Goal: Task Accomplishment & Management: Use online tool/utility

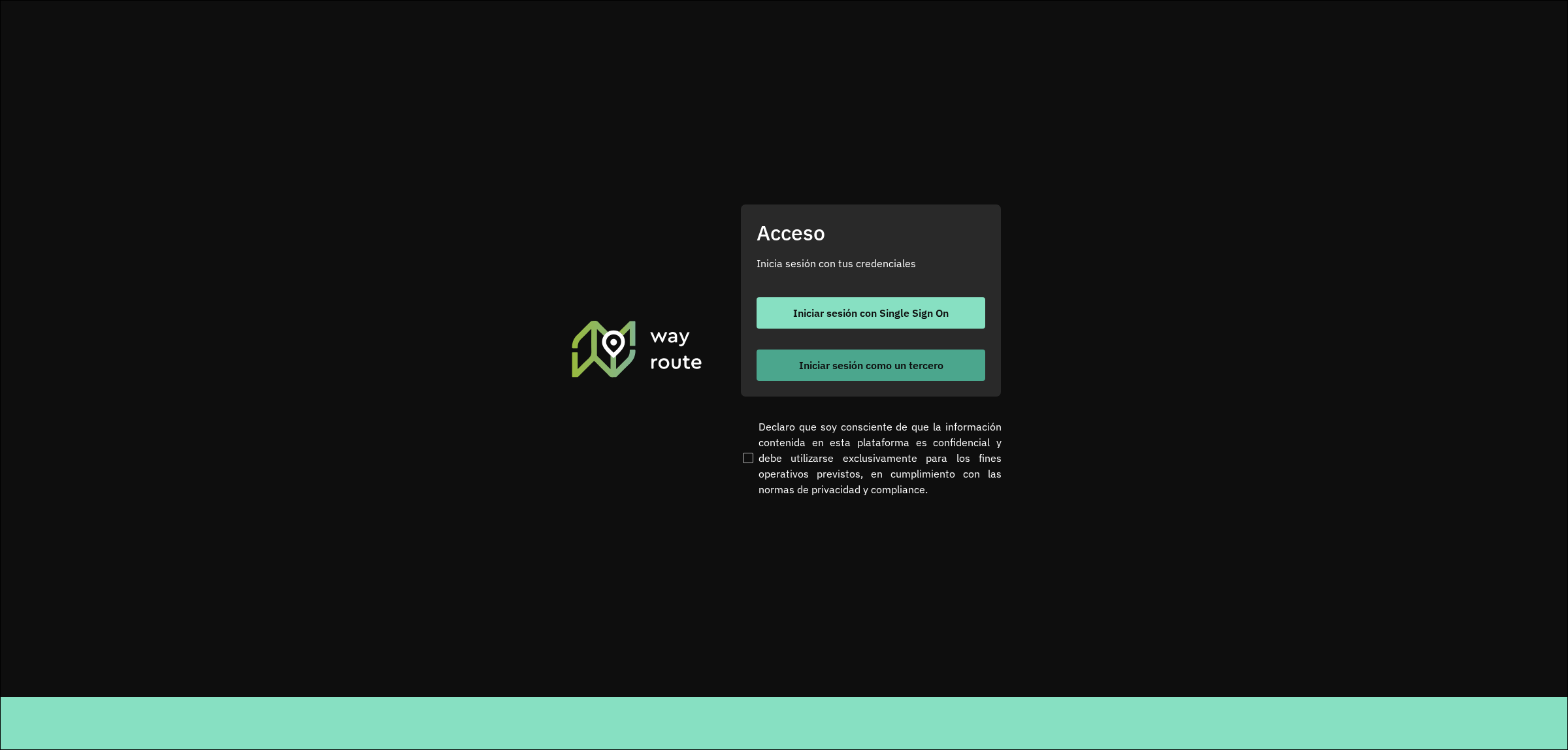
click at [850, 384] on div "Acceso Inicia sesión con tus credenciales Iniciar sesión con Single Sign On Ini…" at bounding box center [870, 300] width 261 height 193
click at [850, 376] on button "Iniciar sesión como un tercero" at bounding box center [870, 366] width 228 height 31
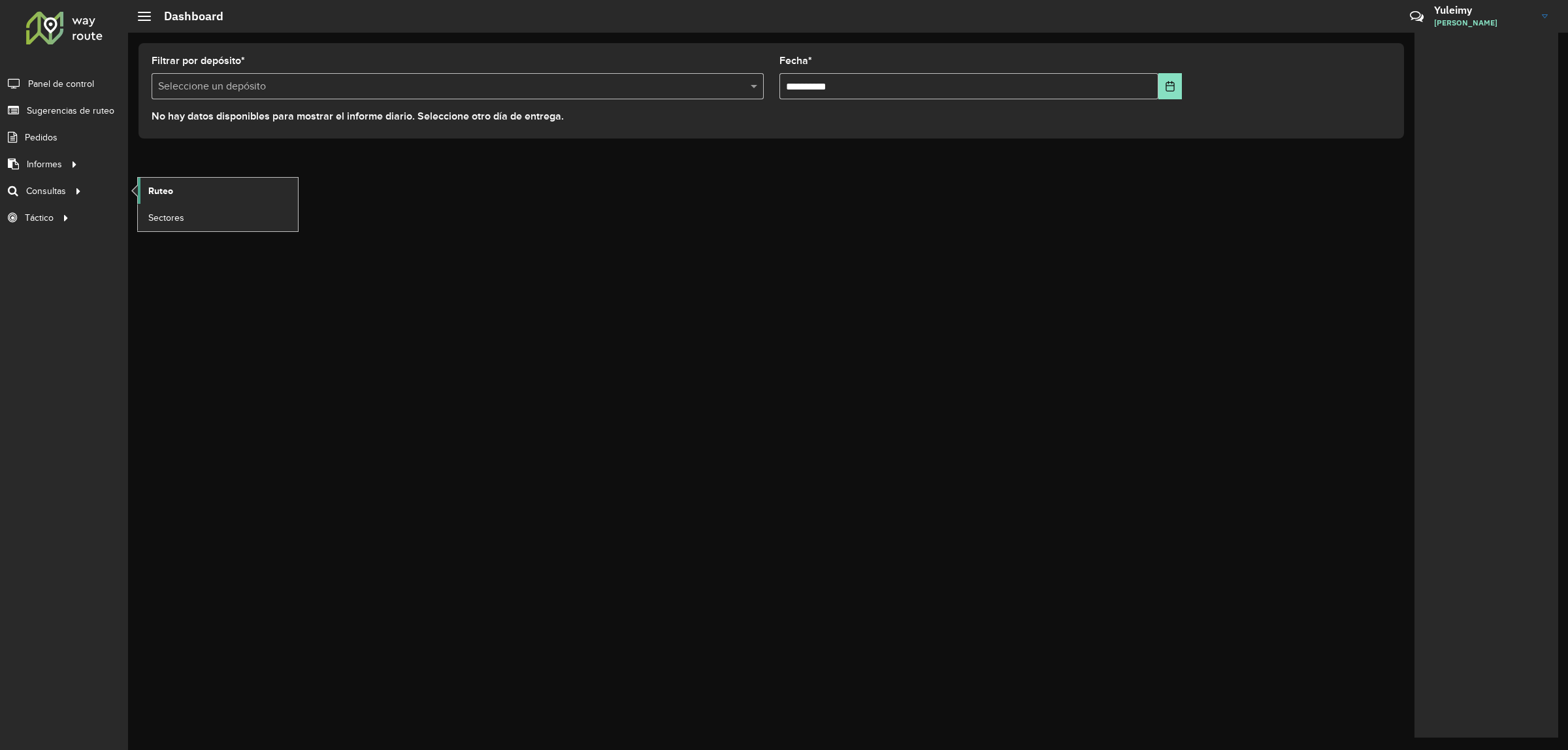
click at [172, 187] on span "Ruteo" at bounding box center [161, 191] width 25 height 14
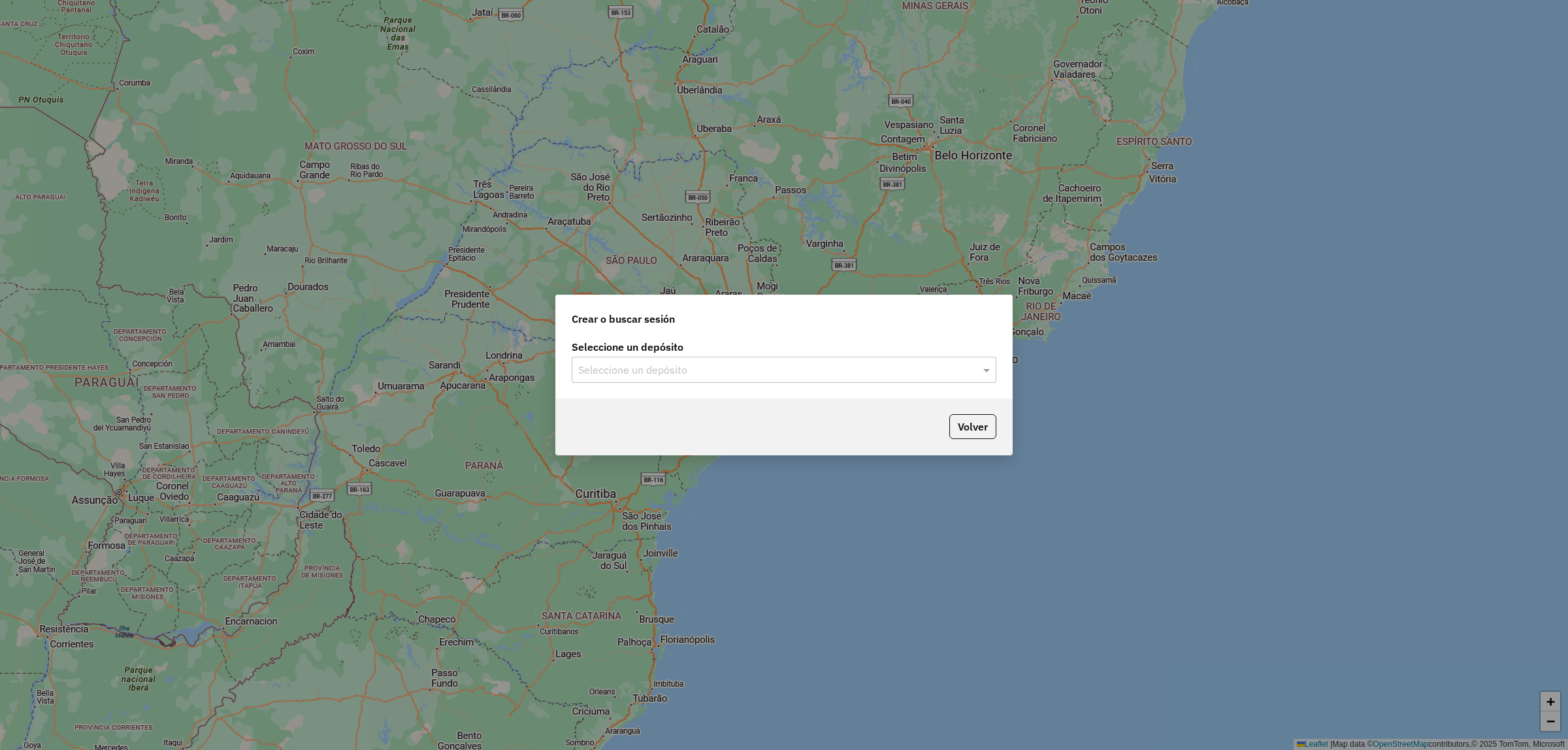
click at [662, 366] on input "text" at bounding box center [770, 370] width 385 height 16
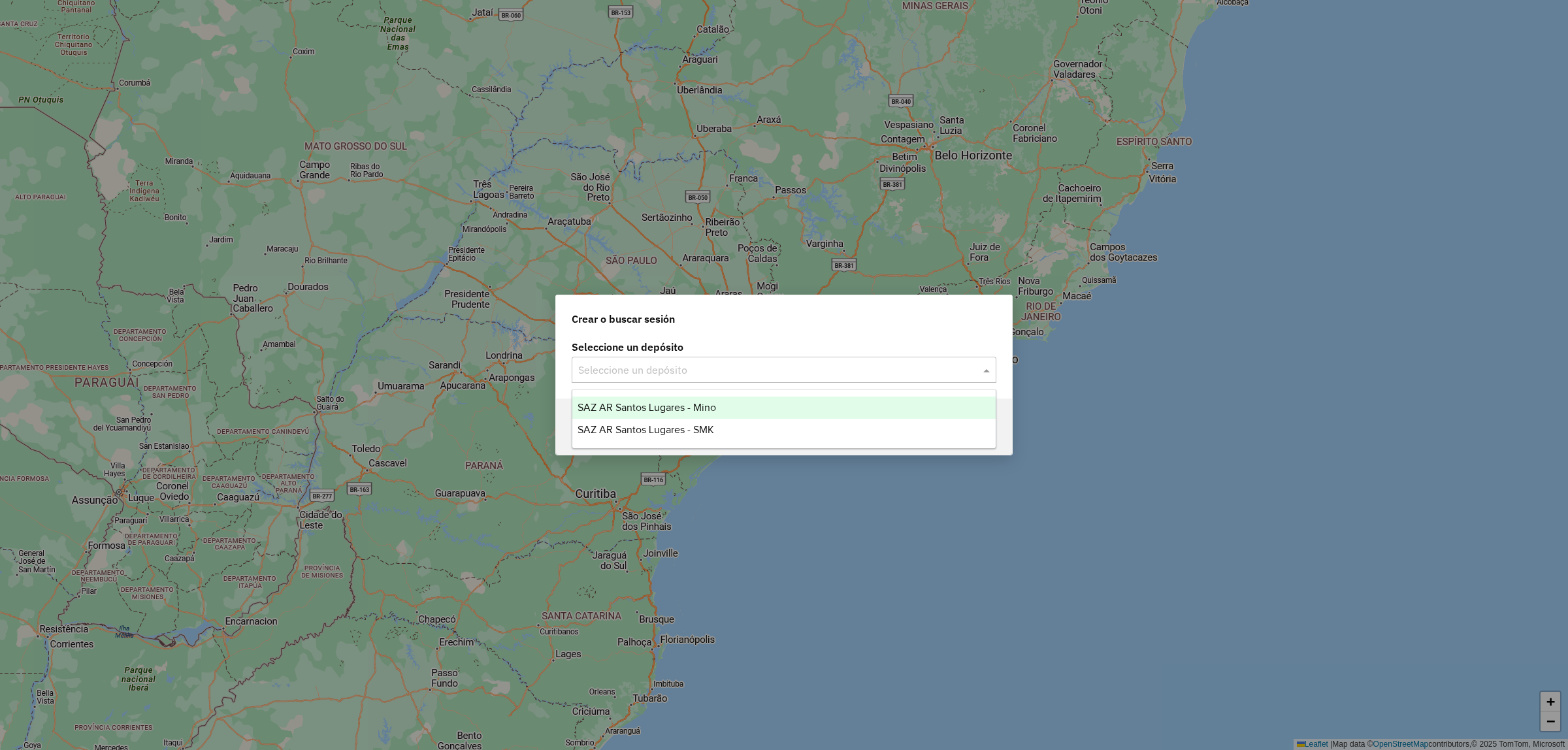
click at [662, 406] on span "SAZ AR Santos Lugares - Mino" at bounding box center [647, 407] width 139 height 11
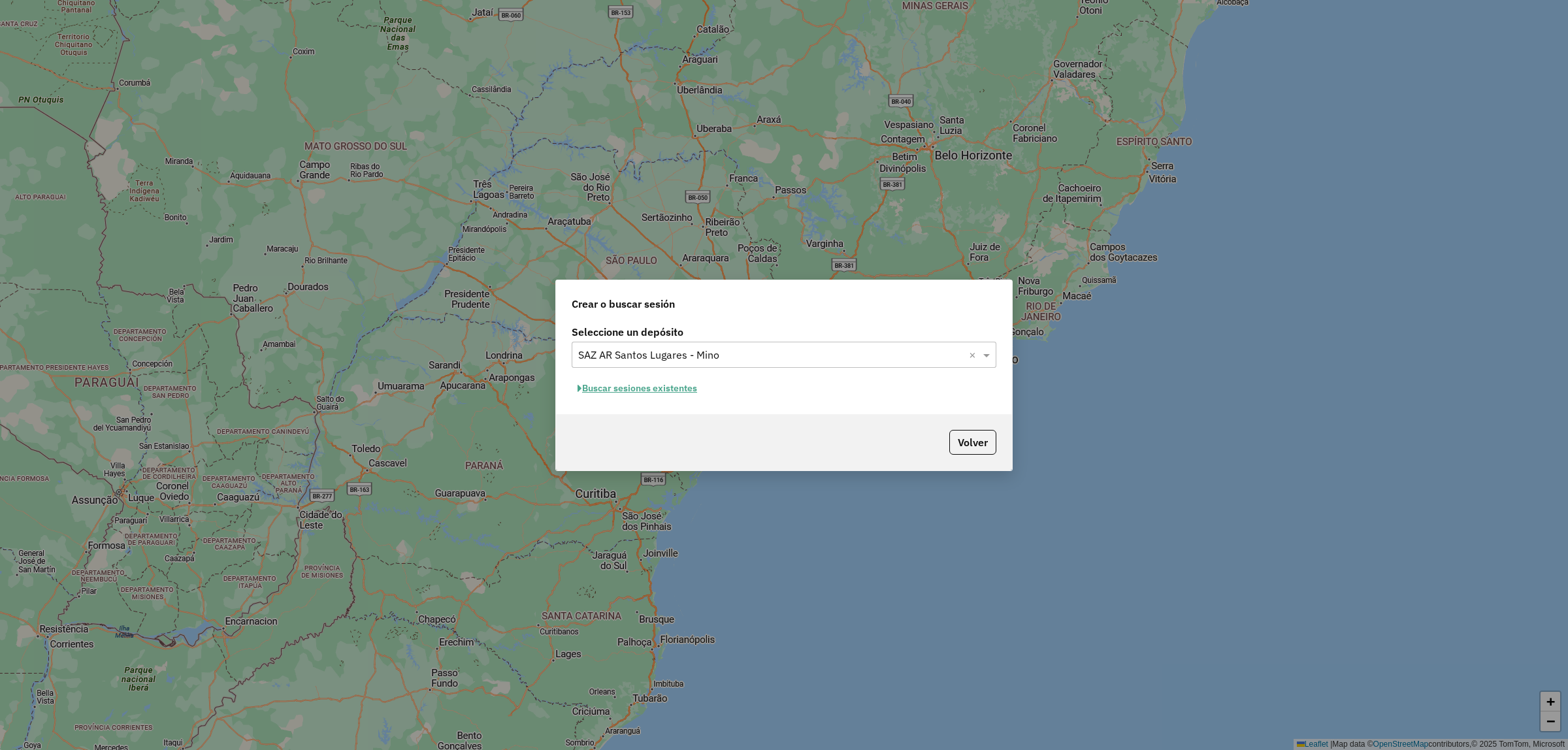
click at [627, 391] on button "Buscar sesiones existentes" at bounding box center [637, 389] width 131 height 21
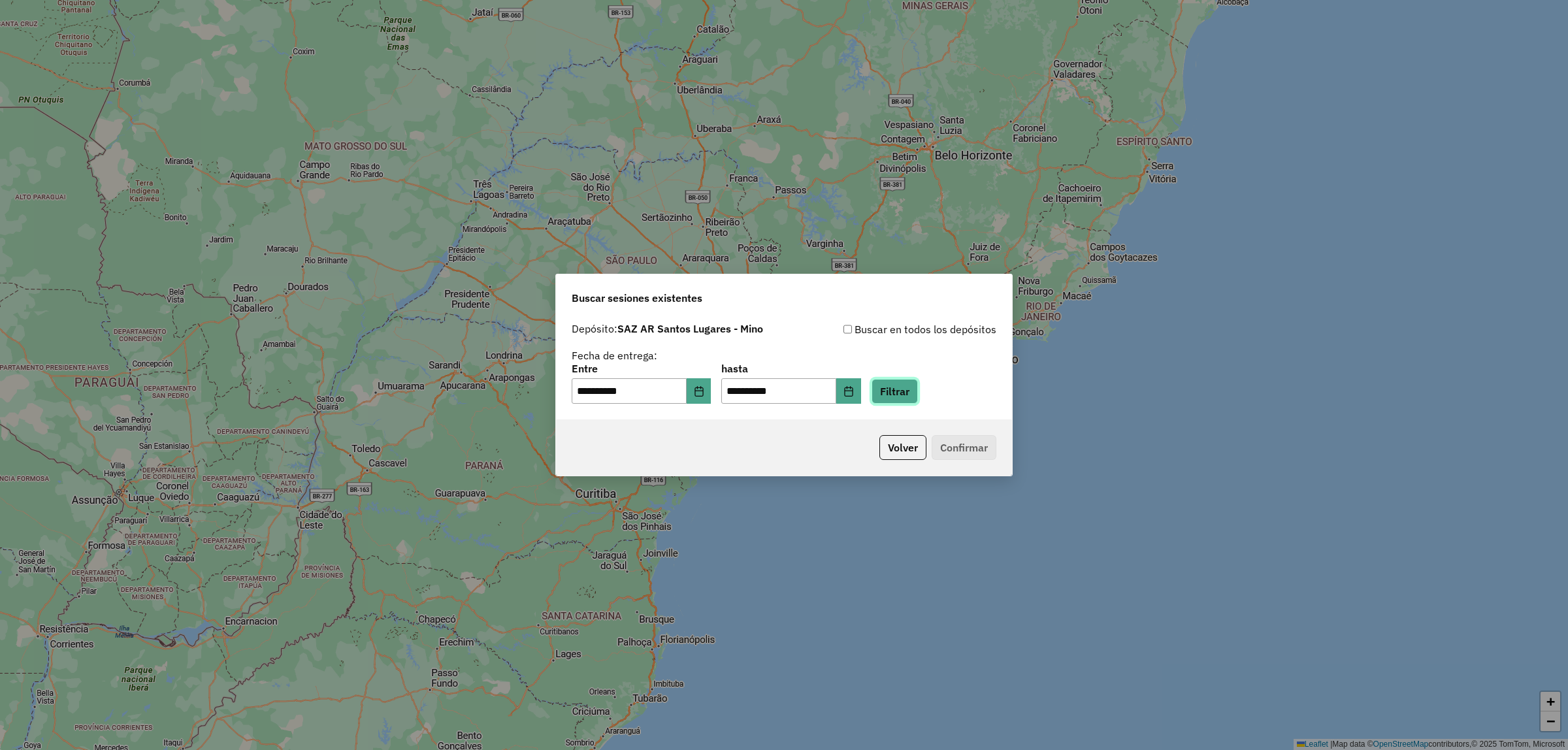
click at [918, 394] on button "Filtrar" at bounding box center [895, 391] width 46 height 25
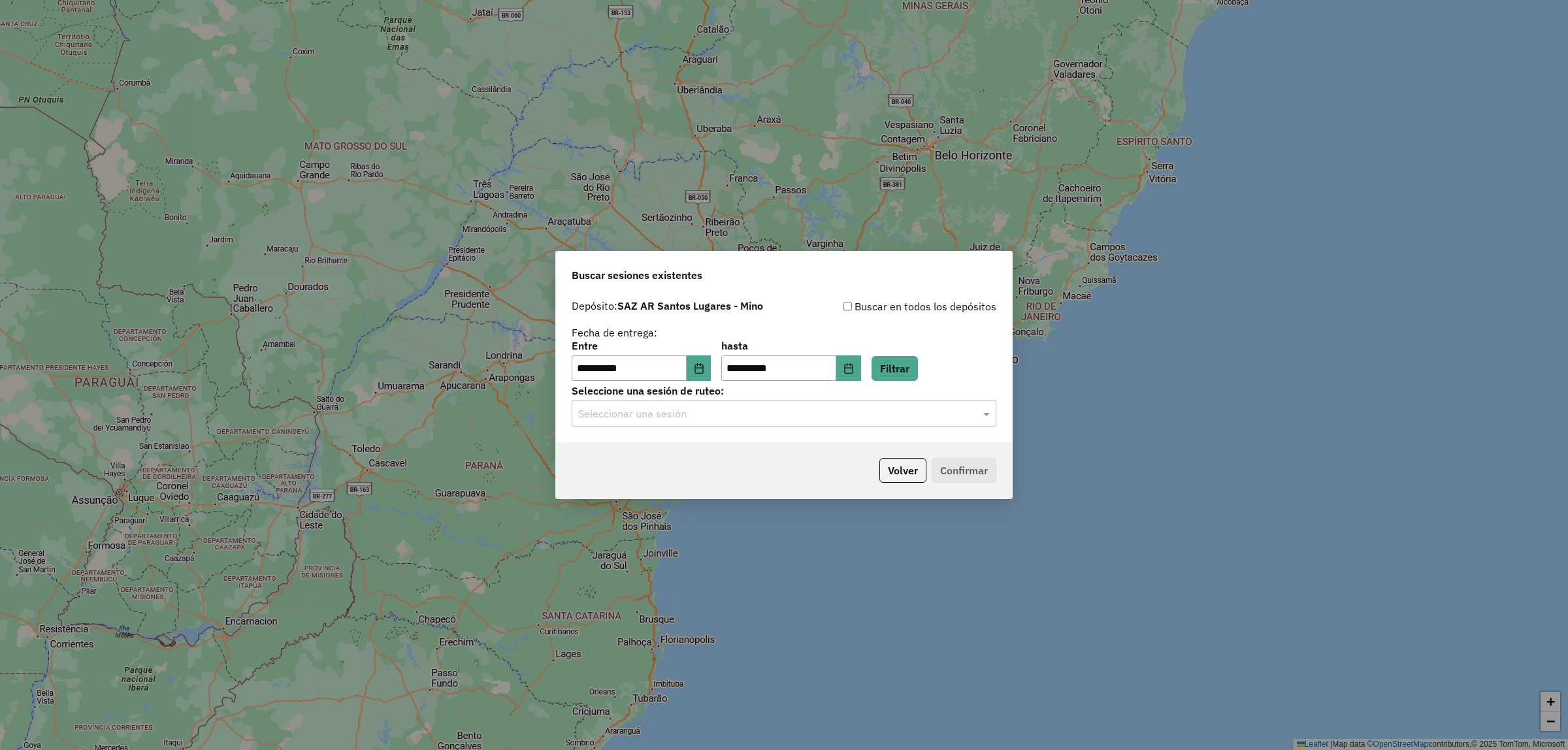
click at [903, 408] on input "text" at bounding box center [770, 414] width 385 height 16
click at [873, 456] on div "1277971 - [DATE] 18:30" at bounding box center [784, 452] width 423 height 22
click at [979, 470] on button "Confirmar" at bounding box center [964, 470] width 64 height 25
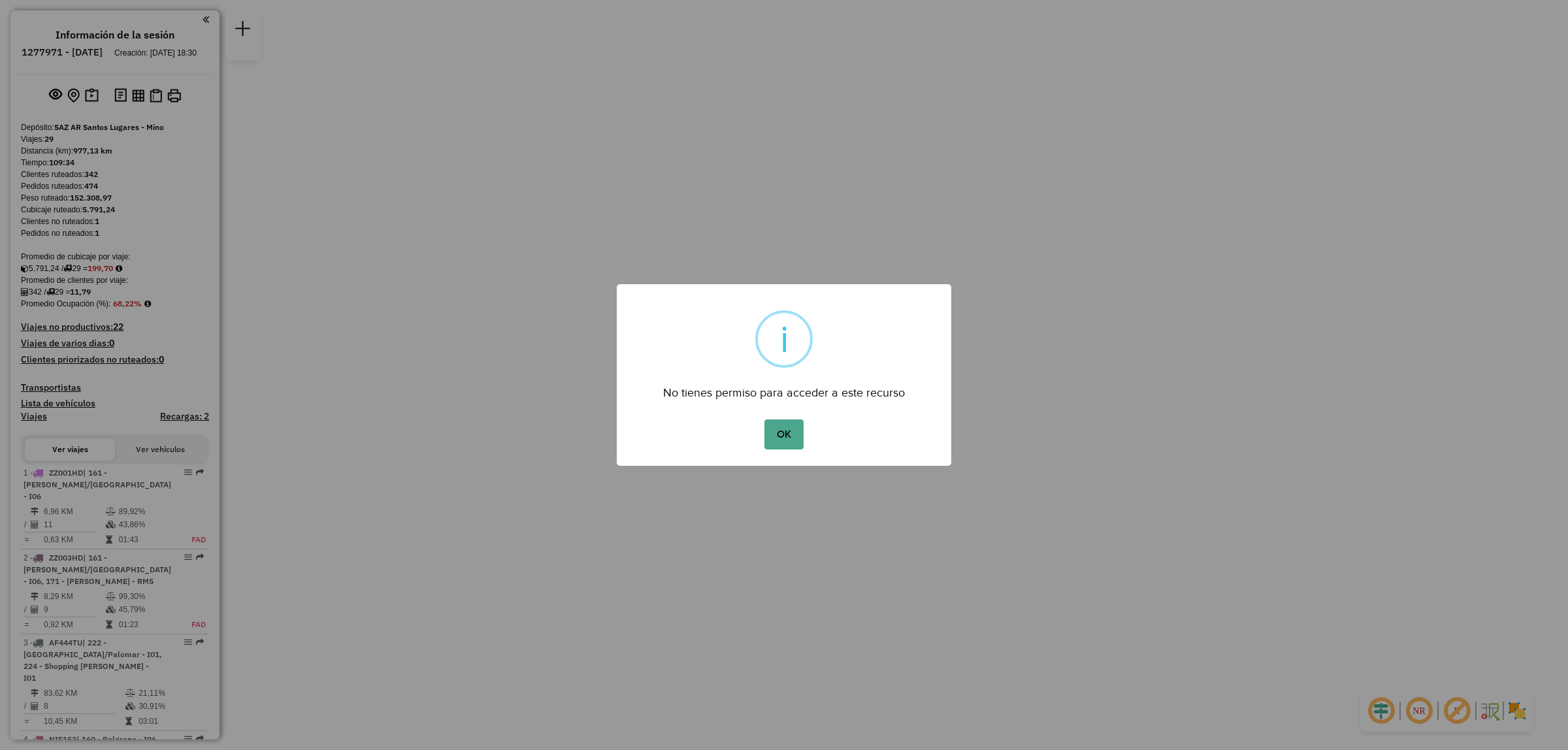
click at [791, 418] on div "OK No Cancel" at bounding box center [784, 435] width 335 height 36
click at [789, 422] on button "OK" at bounding box center [784, 435] width 39 height 30
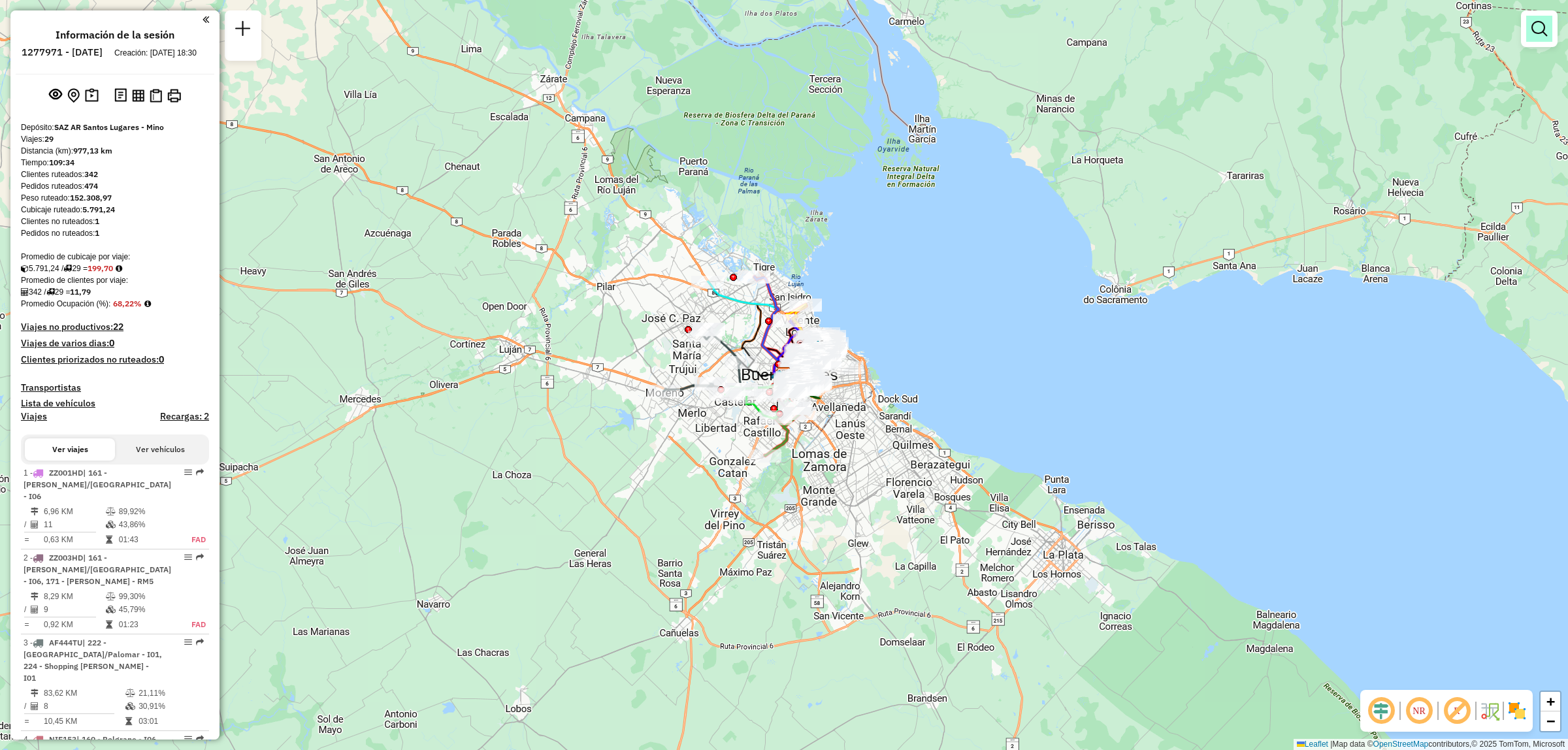
click at [1532, 33] on em at bounding box center [1539, 28] width 16 height 16
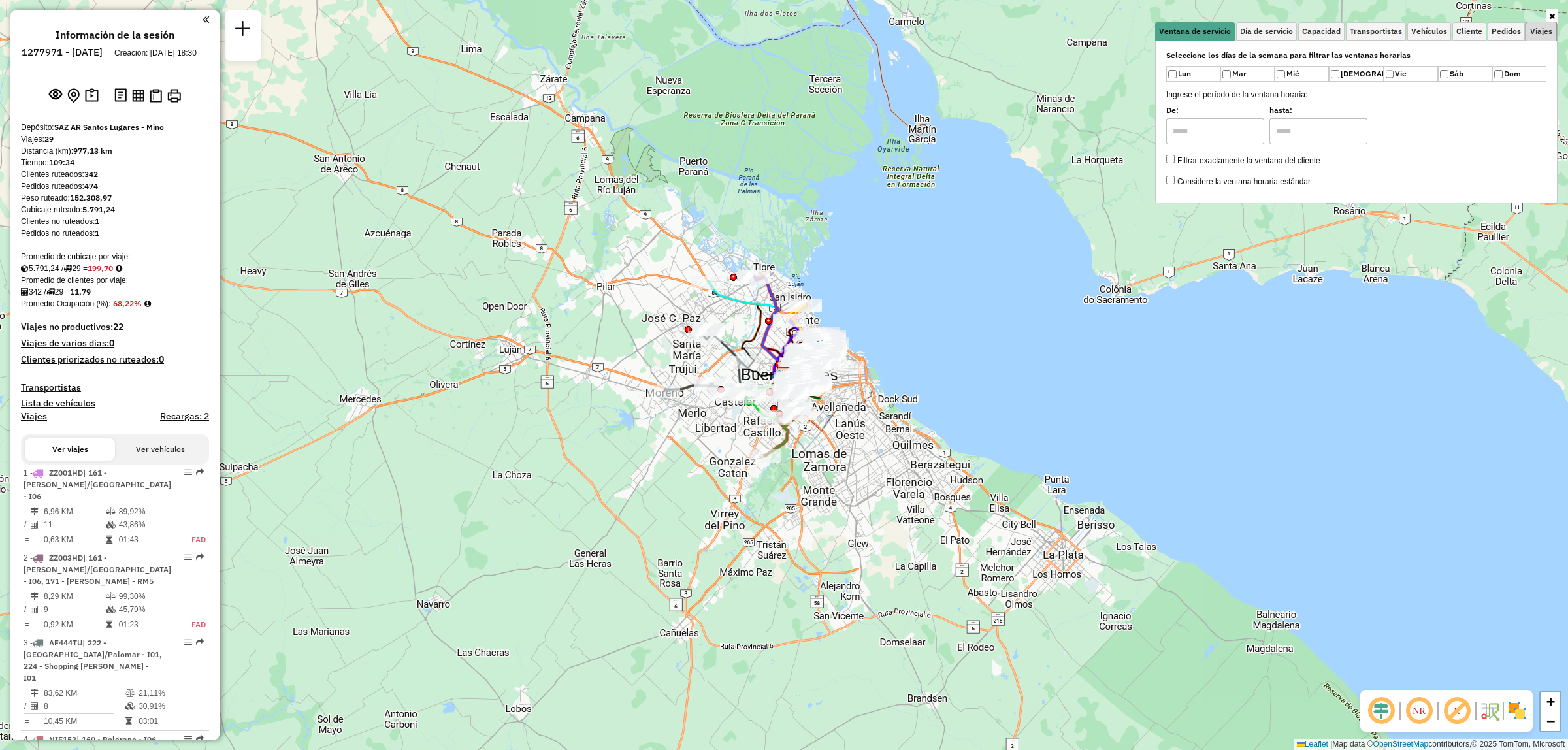
click at [1533, 35] on span "Viajes" at bounding box center [1541, 31] width 22 height 8
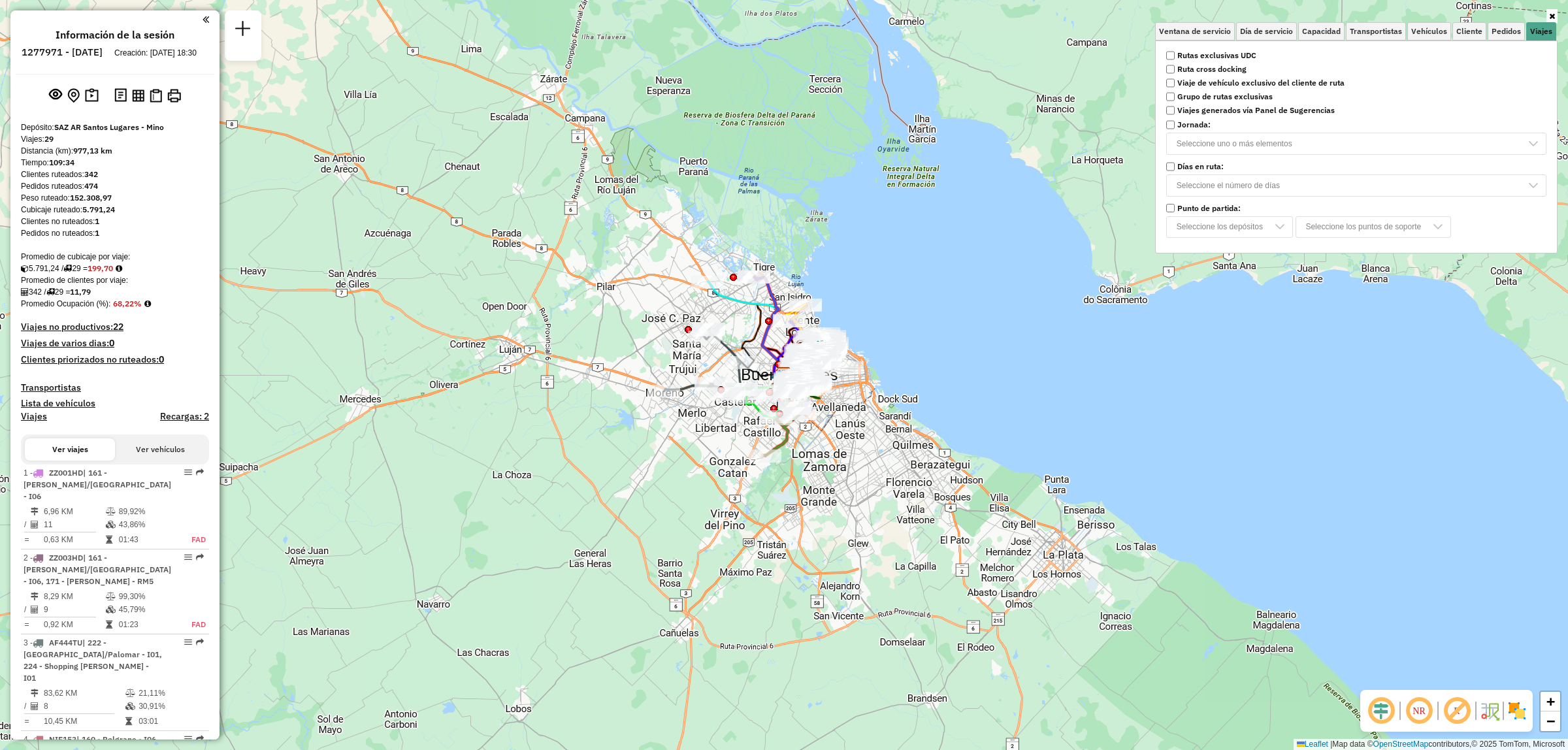
click at [1198, 53] on strong "Rutas exclusivas UDC" at bounding box center [1217, 55] width 79 height 12
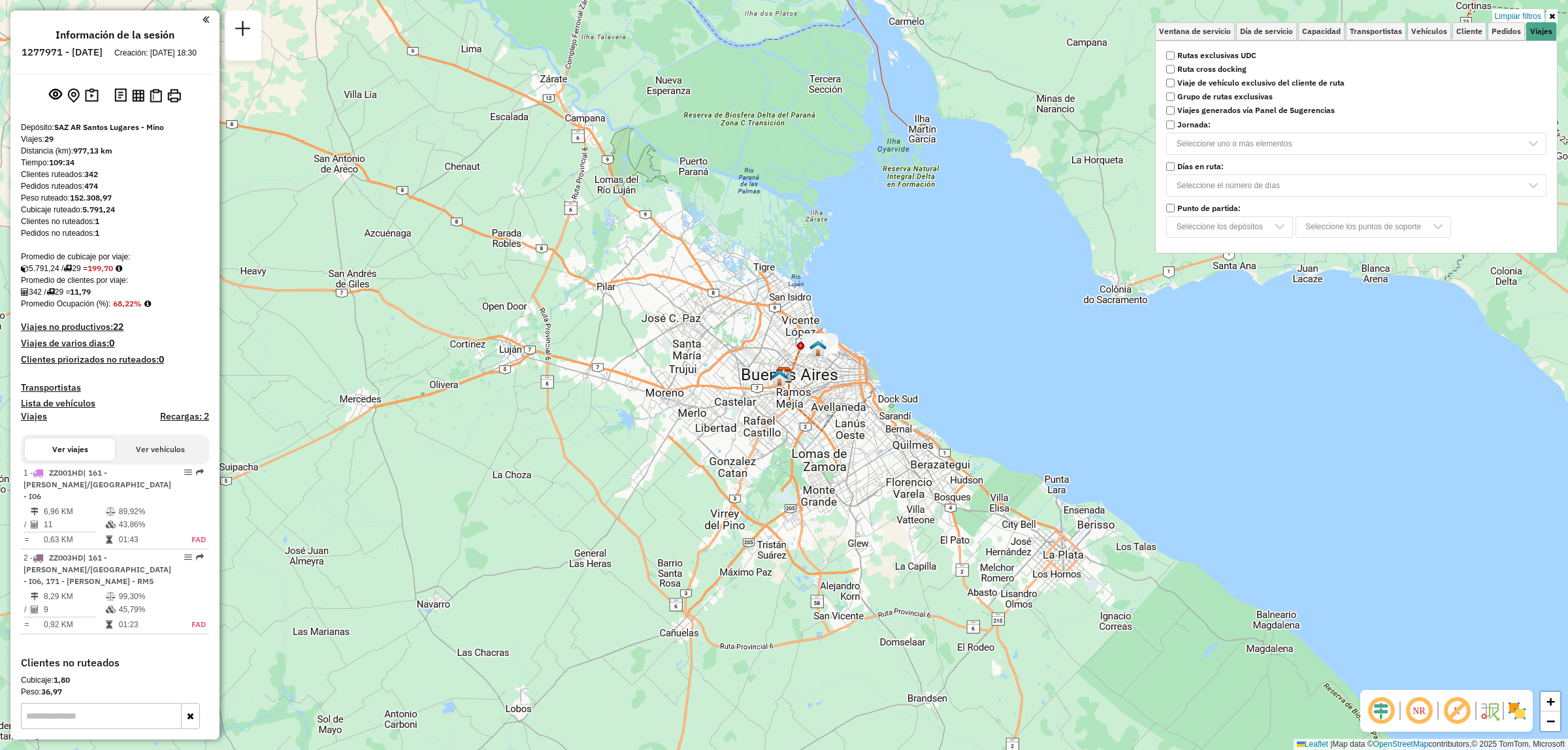
click at [955, 306] on div "Limpiar filtros Ventana de servicio Día de servicio Capacidad Transportistas Ve…" at bounding box center [784, 375] width 1568 height 750
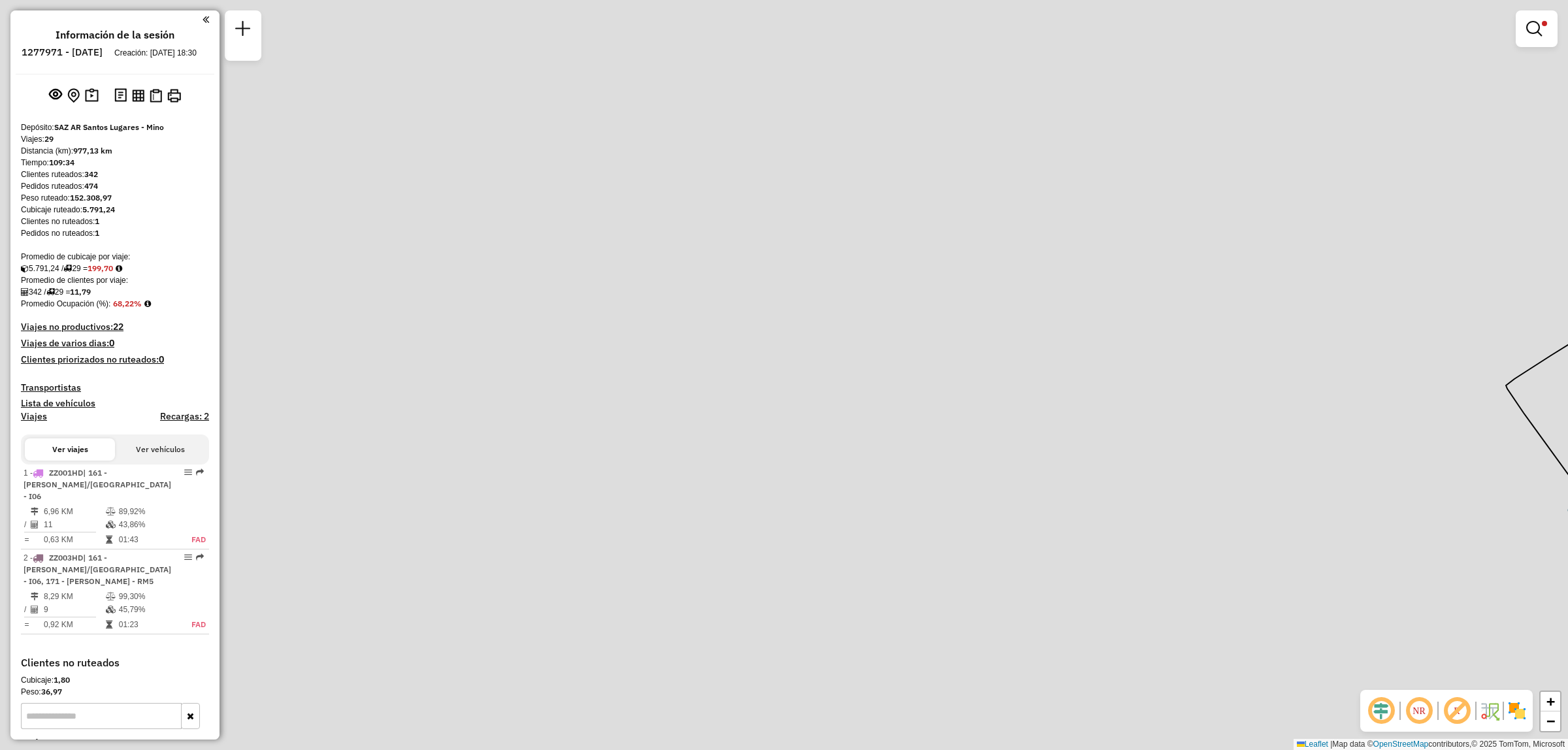
drag, startPoint x: 987, startPoint y: 341, endPoint x: 515, endPoint y: 428, distance: 480.0
click at [515, 428] on div "Limpiar filtros Ventana de servicio Día de servicio Capacidad Transportistas Ve…" at bounding box center [784, 375] width 1568 height 750
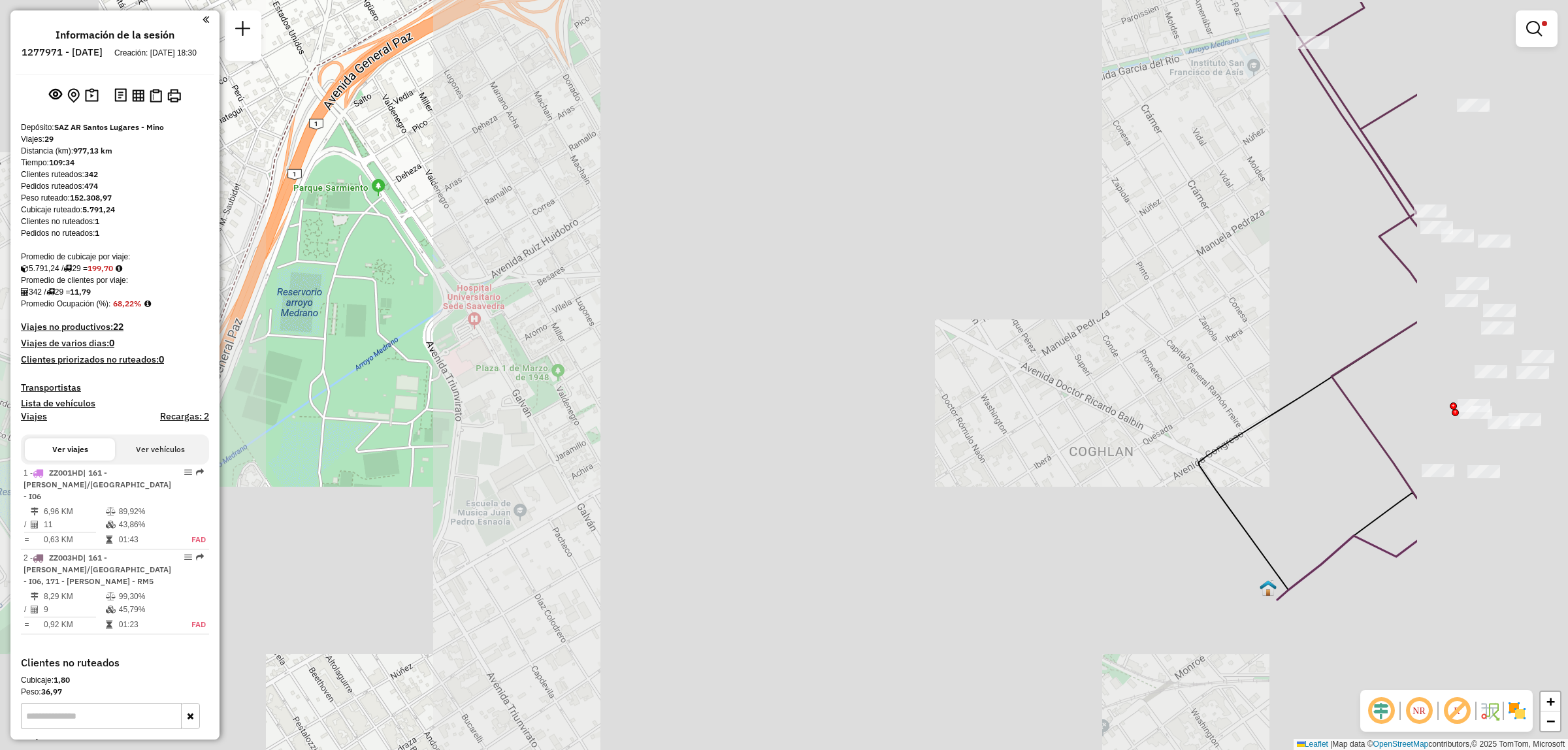
drag, startPoint x: 1236, startPoint y: 300, endPoint x: 800, endPoint y: 388, distance: 444.8
click at [787, 394] on div "Limpiar filtros Ventana de servicio Día de servicio Capacidad Transportistas Ve…" at bounding box center [784, 375] width 1568 height 750
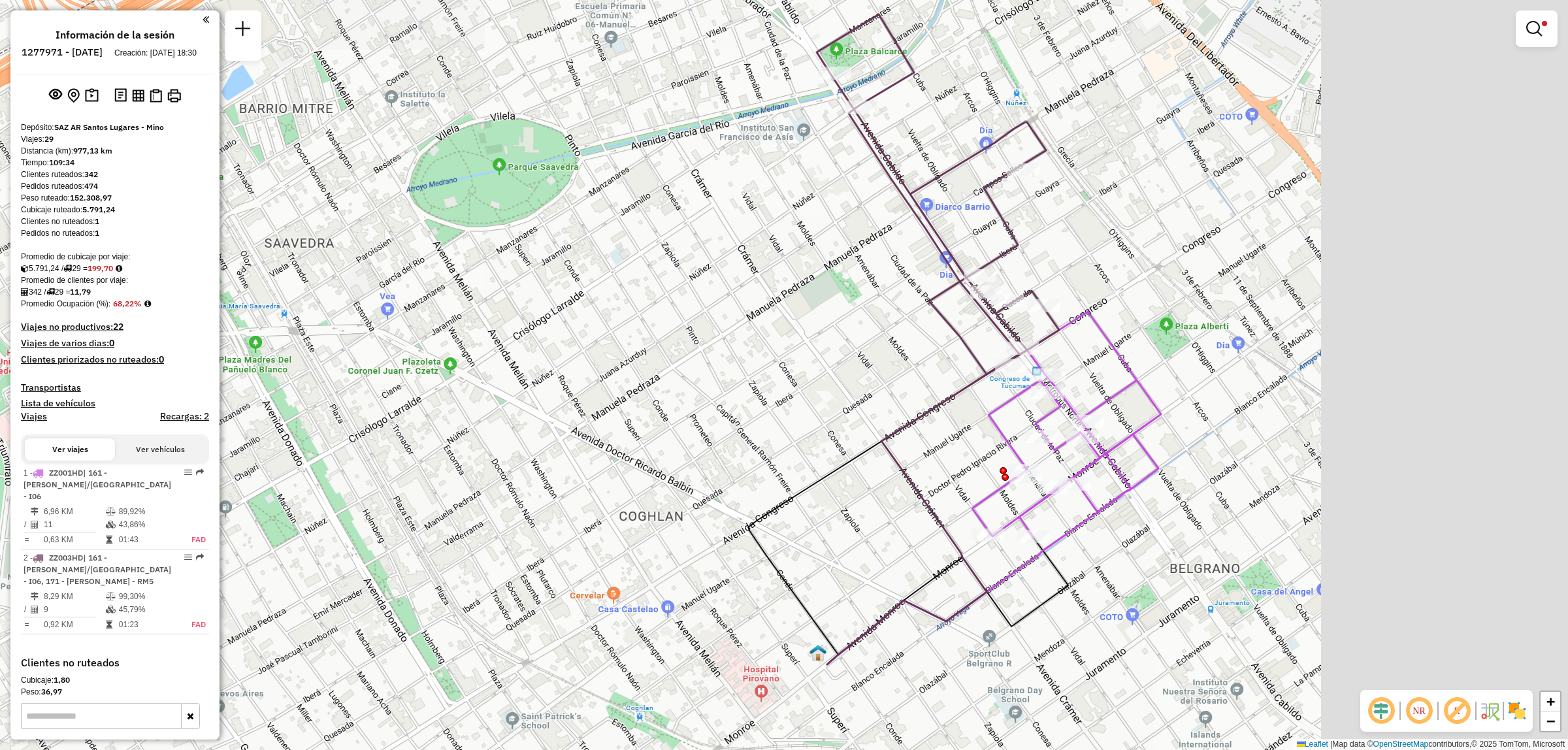
drag, startPoint x: 1028, startPoint y: 347, endPoint x: 773, endPoint y: 391, distance: 258.8
click at [773, 391] on div "Limpiar filtros Ventana de servicio Día de servicio Capacidad Transportistas Ve…" at bounding box center [784, 375] width 1568 height 750
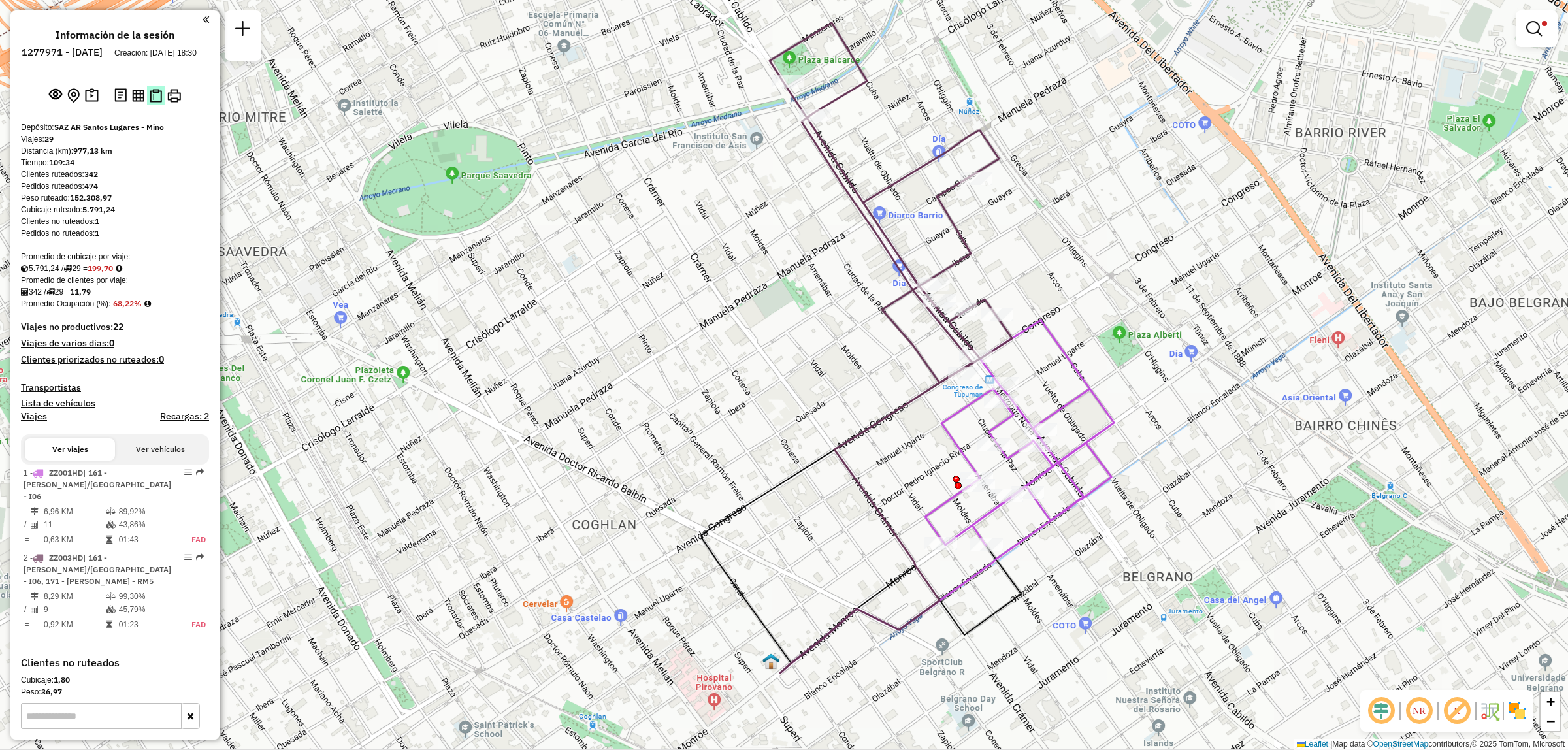
click at [158, 100] on img at bounding box center [155, 96] width 12 height 14
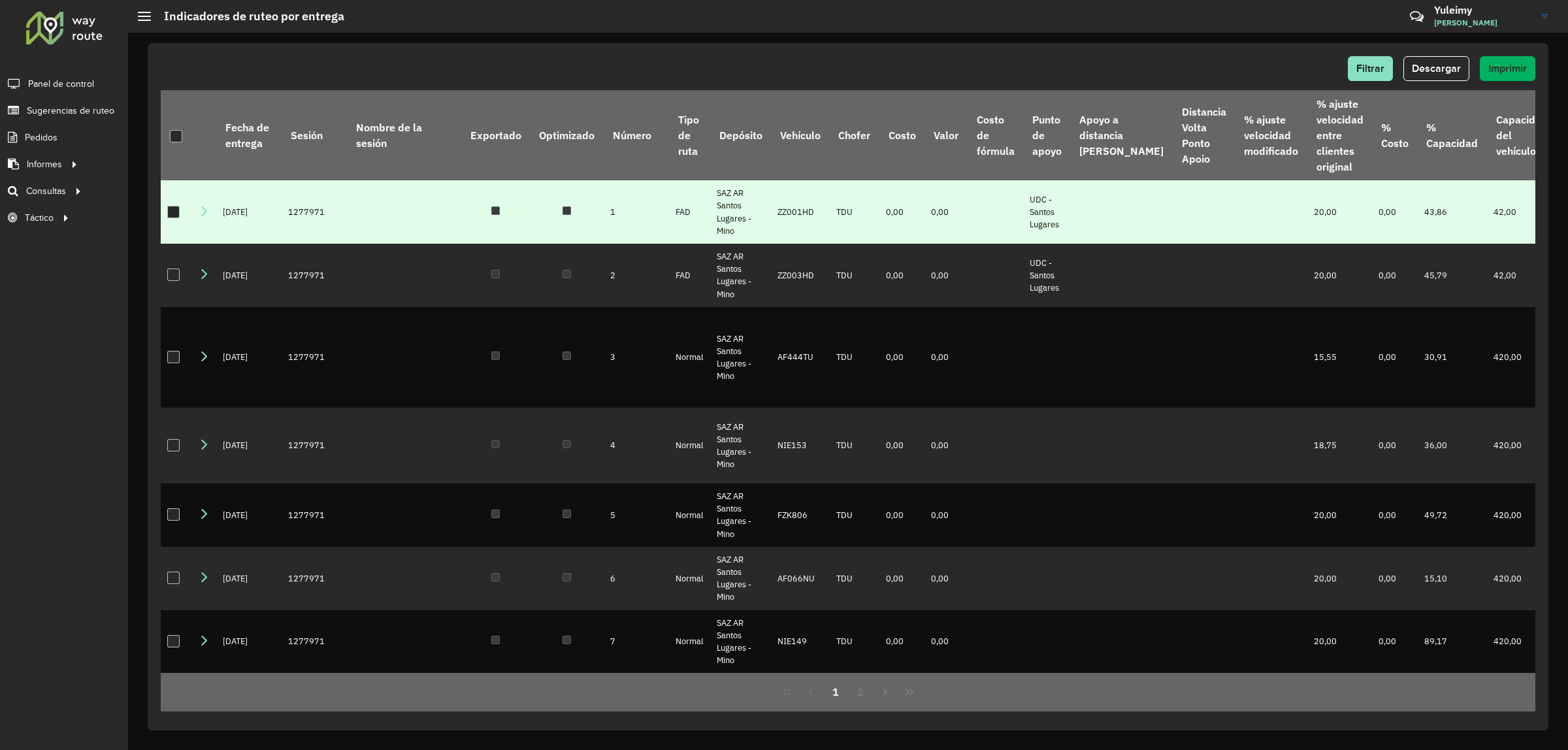
click at [172, 211] on div at bounding box center [173, 212] width 12 height 12
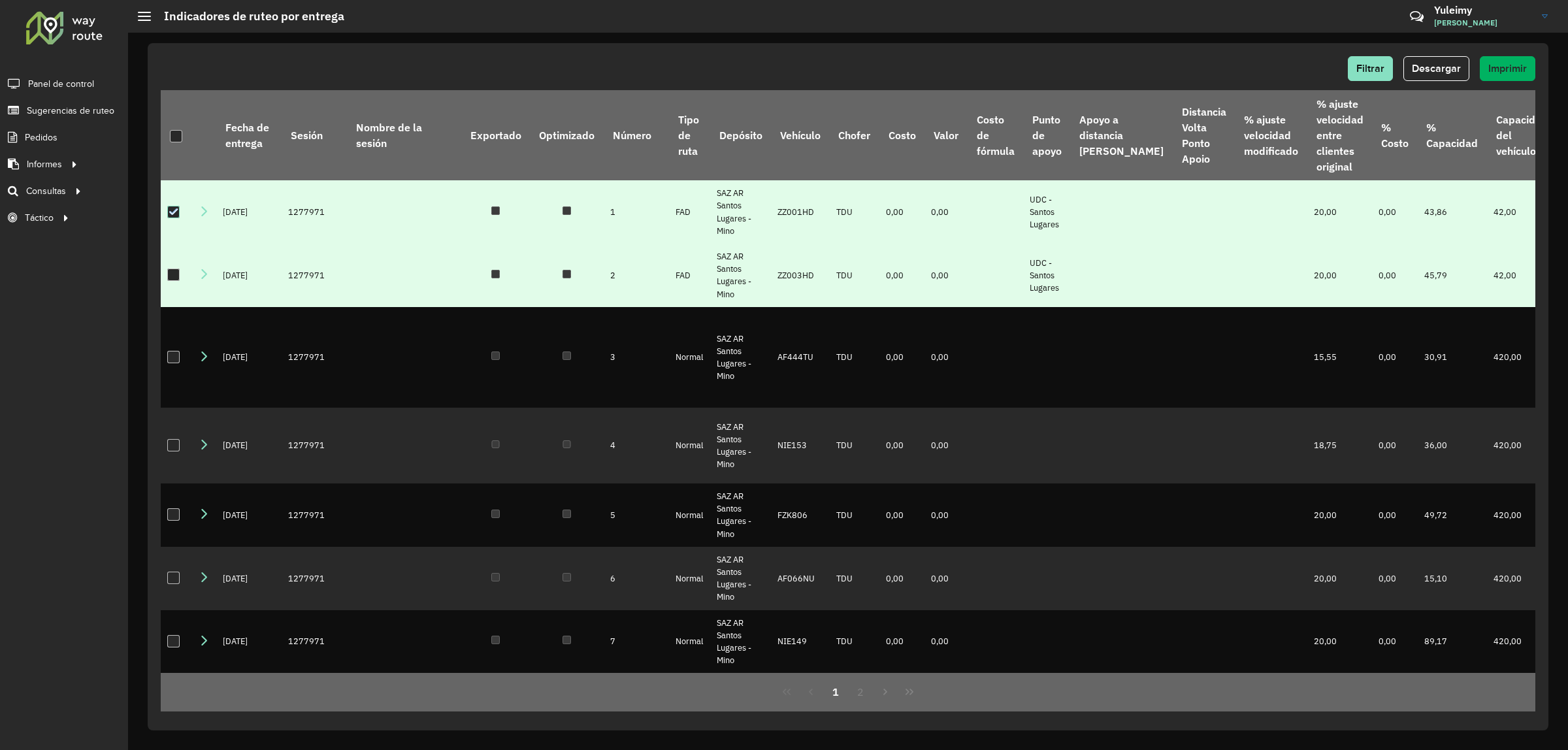
click at [173, 271] on div at bounding box center [173, 275] width 12 height 12
click at [1424, 63] on span "Descargar" at bounding box center [1436, 68] width 49 height 11
